Goal: Transaction & Acquisition: Obtain resource

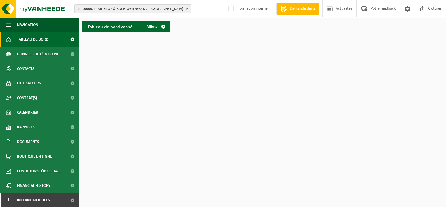
click at [187, 8] on b "button" at bounding box center [188, 9] width 5 height 8
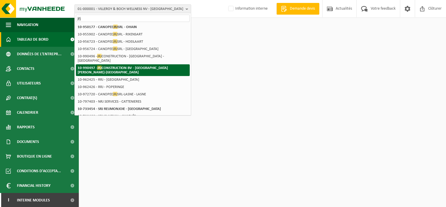
type input "jrj"
click at [157, 65] on strong "10-990497 - JRJ CONSTRUCTION BV - [GEOGRAPHIC_DATA][PERSON_NAME]" at bounding box center [123, 69] width 90 height 9
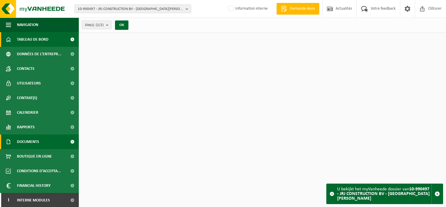
click at [39, 138] on span "Documents" at bounding box center [28, 141] width 22 height 15
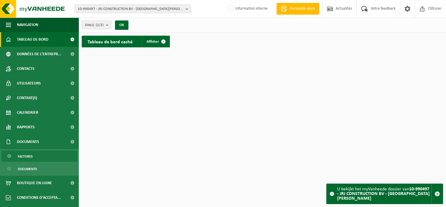
click at [39, 155] on link "Factures" at bounding box center [39, 155] width 76 height 11
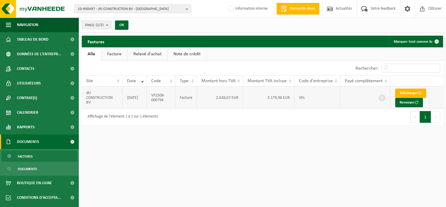
click at [403, 96] on link "Télécharger" at bounding box center [411, 93] width 31 height 9
click at [189, 11] on b "button" at bounding box center [188, 9] width 5 height 8
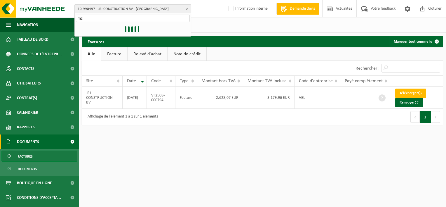
type input "m"
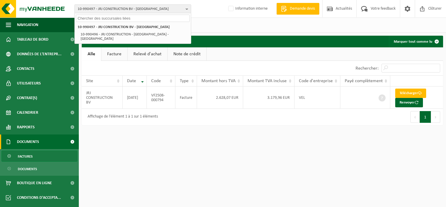
click at [161, 18] on input "text" at bounding box center [133, 18] width 114 height 7
paste input "10-979729"
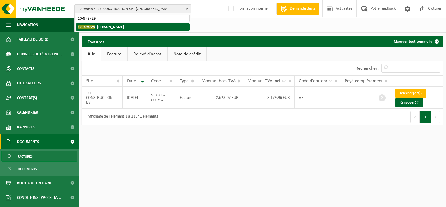
type input "10-979729"
click at [120, 26] on strong "10-979729 - [PERSON_NAME]" at bounding box center [101, 27] width 46 height 4
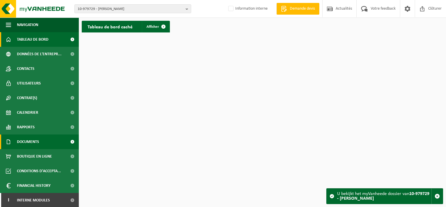
click at [47, 141] on link "Documents" at bounding box center [39, 141] width 79 height 15
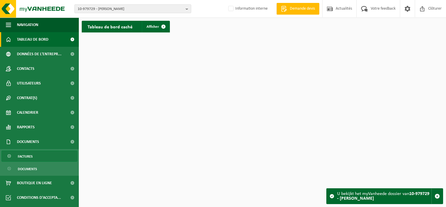
click at [43, 155] on link "Factures" at bounding box center [39, 155] width 76 height 11
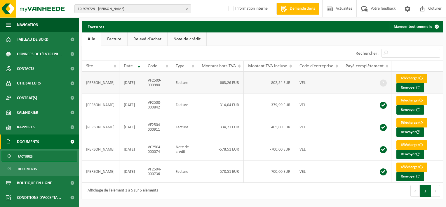
click at [402, 78] on link "Télécharger" at bounding box center [412, 78] width 31 height 9
